Goal: Browse casually

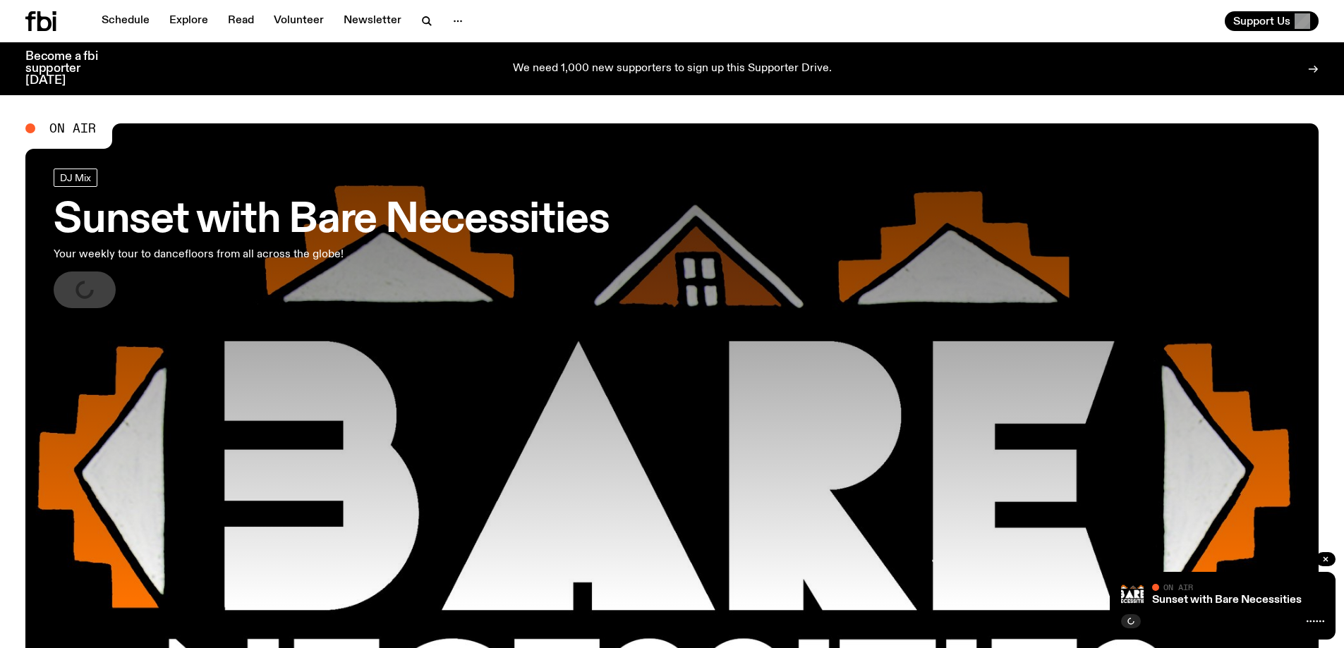
scroll to position [182, 0]
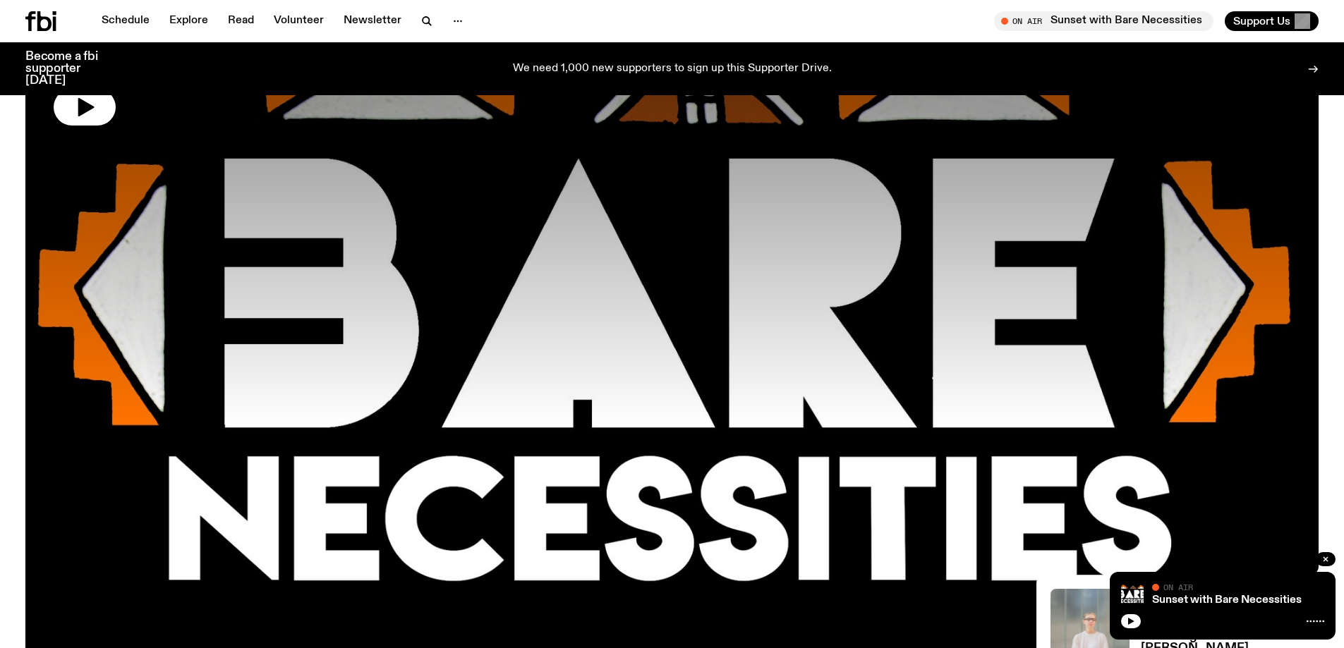
click at [90, 100] on icon "button" at bounding box center [84, 107] width 23 height 23
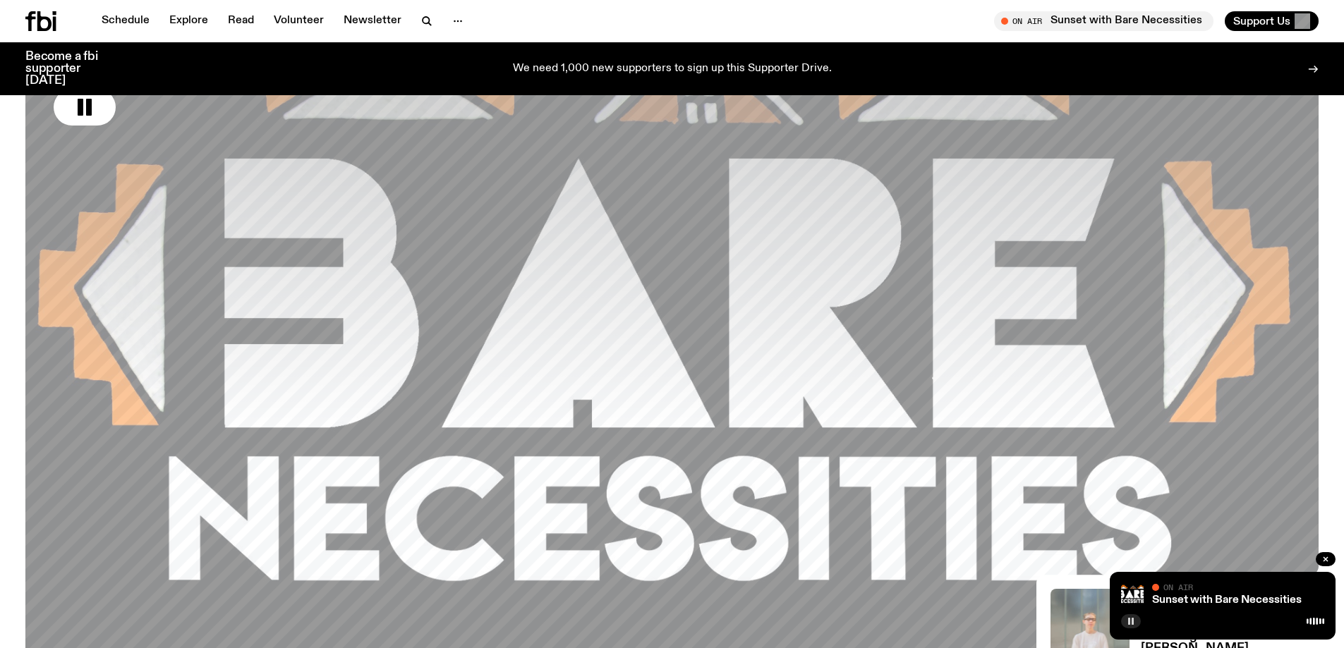
click at [1125, 620] on button "button" at bounding box center [1131, 621] width 20 height 14
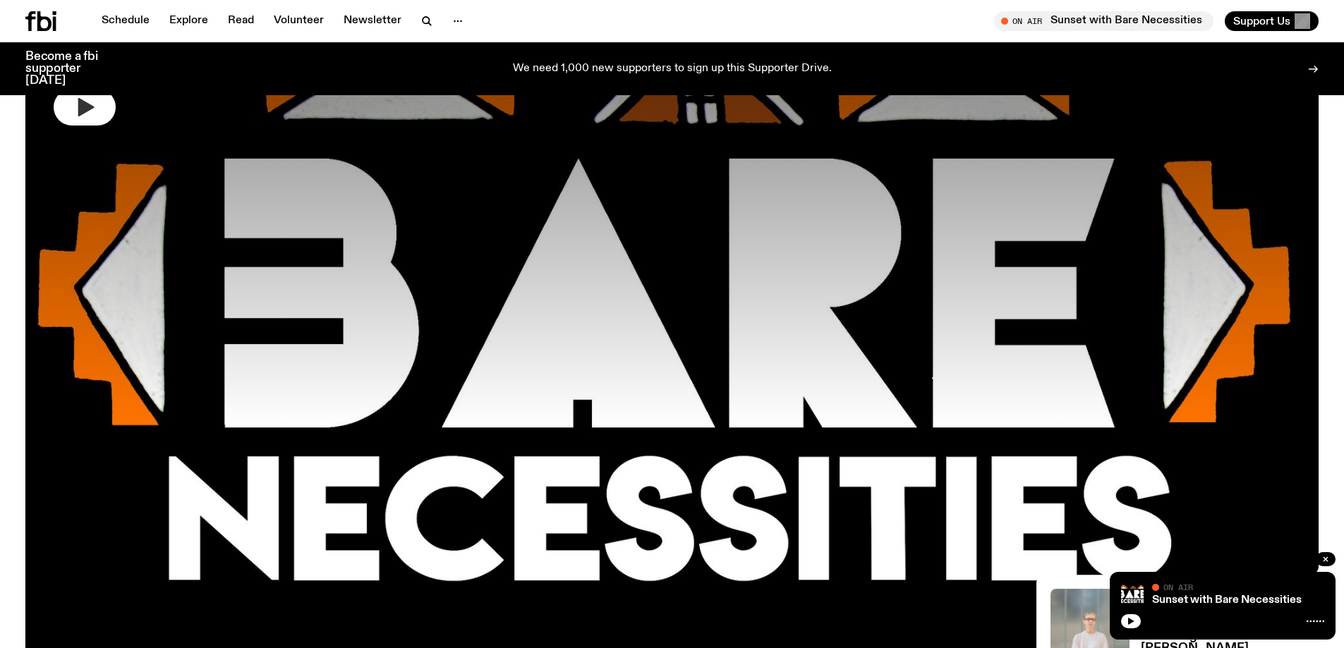
click at [63, 104] on button "button" at bounding box center [85, 107] width 62 height 37
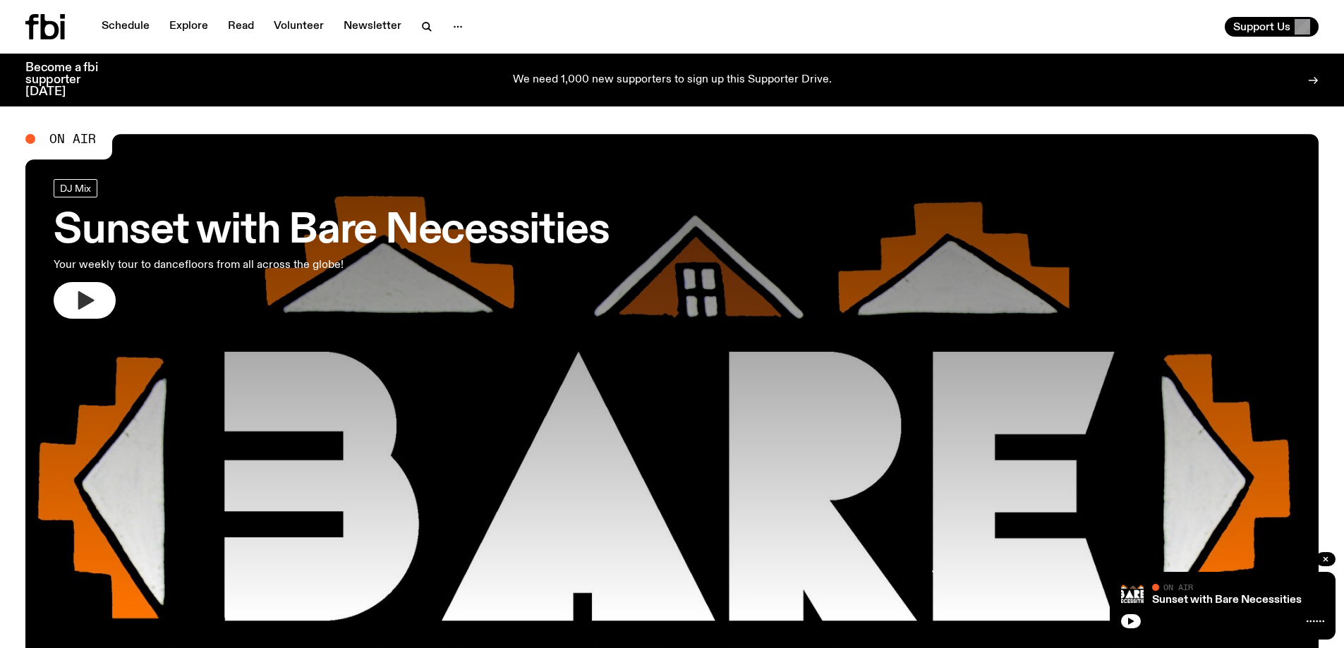
click at [90, 290] on icon "button" at bounding box center [84, 300] width 23 height 23
